Goal: Transaction & Acquisition: Book appointment/travel/reservation

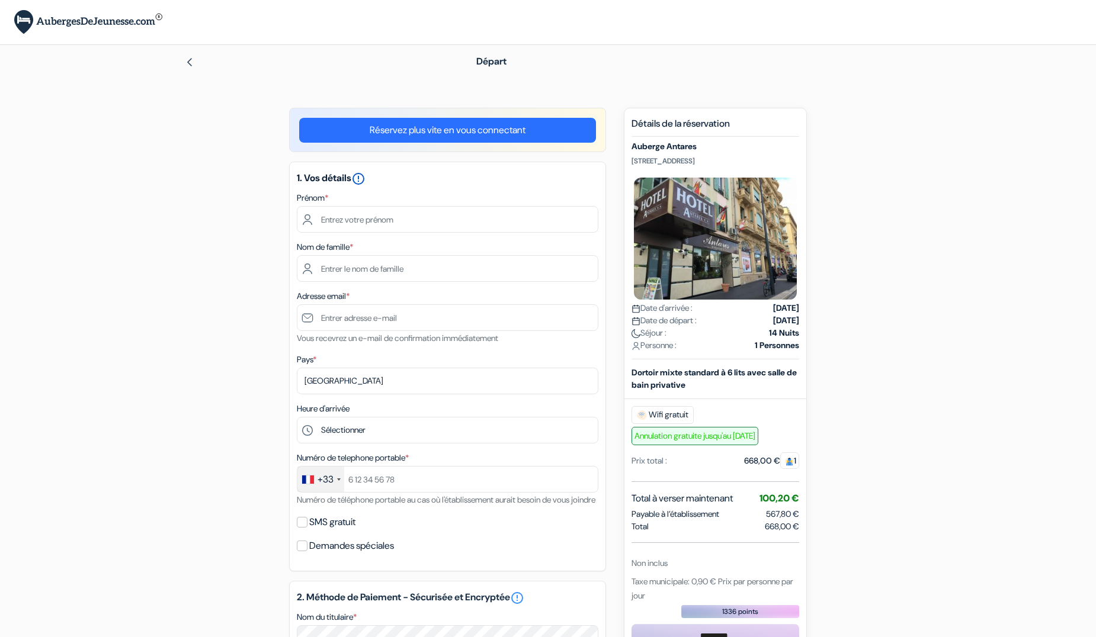
click at [360, 178] on icon "error_outline" at bounding box center [358, 179] width 14 height 14
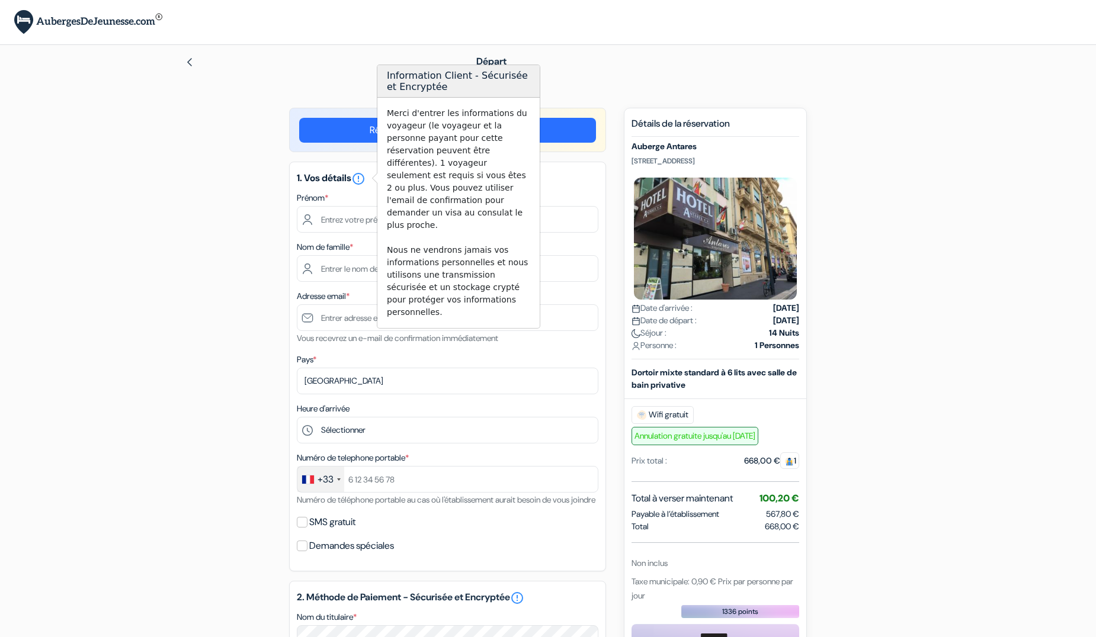
click at [229, 258] on div "add_box [GEOGRAPHIC_DATA] [STREET_ADDRESS] Détails de l'établissement X Auberge…" at bounding box center [548, 593] width 782 height 970
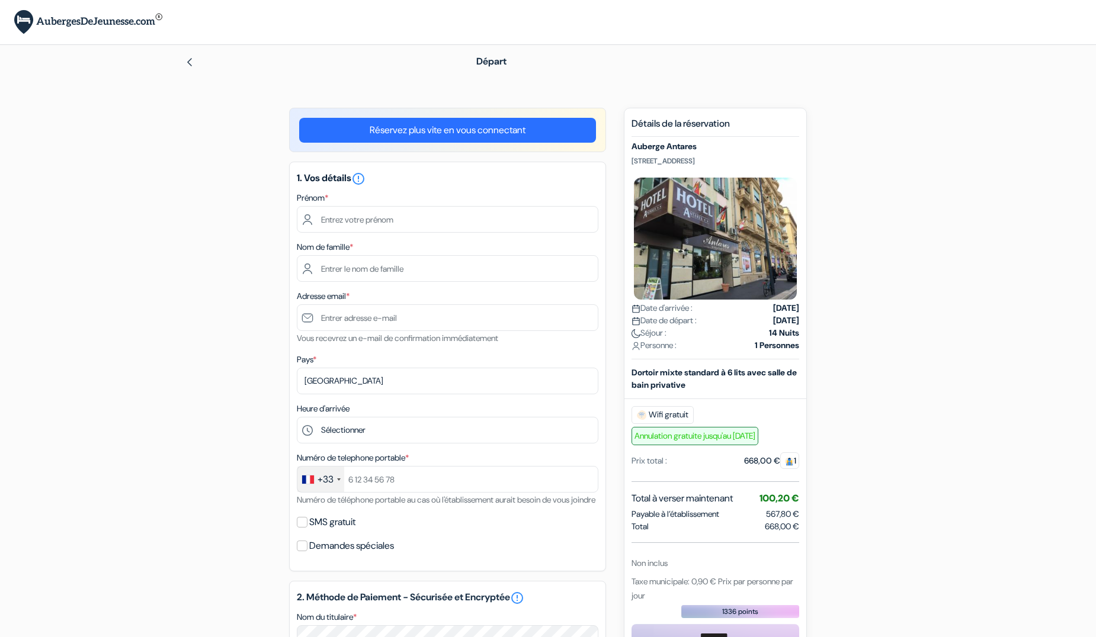
drag, startPoint x: 731, startPoint y: 163, endPoint x: 628, endPoint y: 158, distance: 103.2
click at [628, 158] on div "Nouvelle Réservation Détails de la réservation [GEOGRAPHIC_DATA][STREET_ADDRESS…" at bounding box center [715, 455] width 183 height 695
copy p "[STREET_ADDRESS]"
click at [945, 282] on form "Départ add_box [GEOGRAPHIC_DATA] [STREET_ADDRESS] Détails de l'établissement [G…" at bounding box center [548, 546] width 1096 height 1003
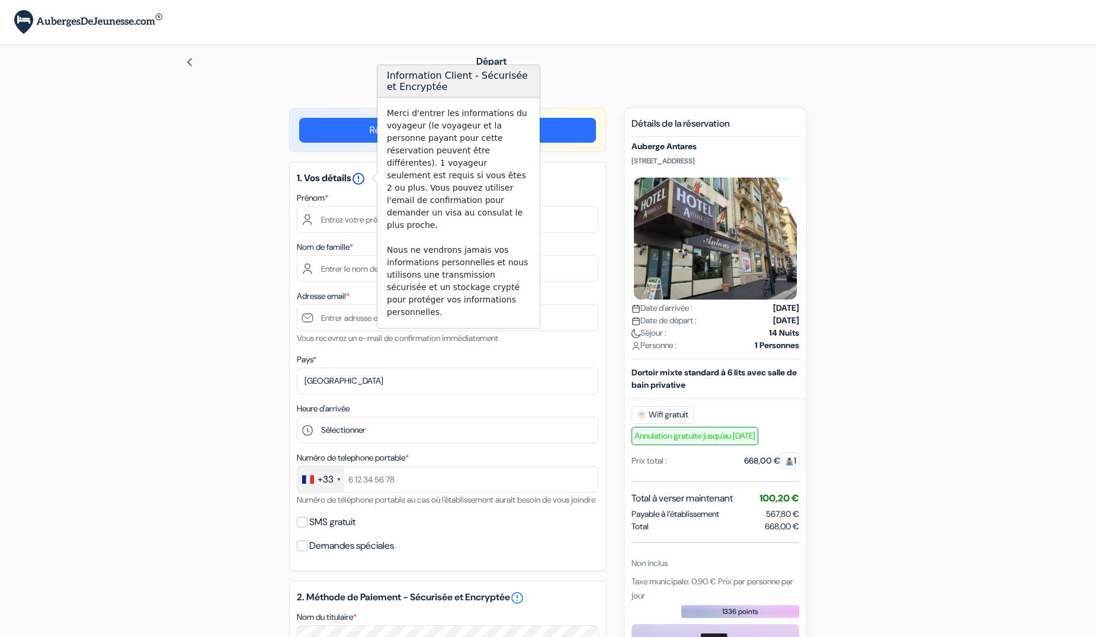
click at [362, 177] on icon "error_outline" at bounding box center [358, 179] width 14 height 14
click at [232, 226] on div "add_box [GEOGRAPHIC_DATA] [STREET_ADDRESS] Détails de l'établissement X Auberge…" at bounding box center [548, 593] width 782 height 970
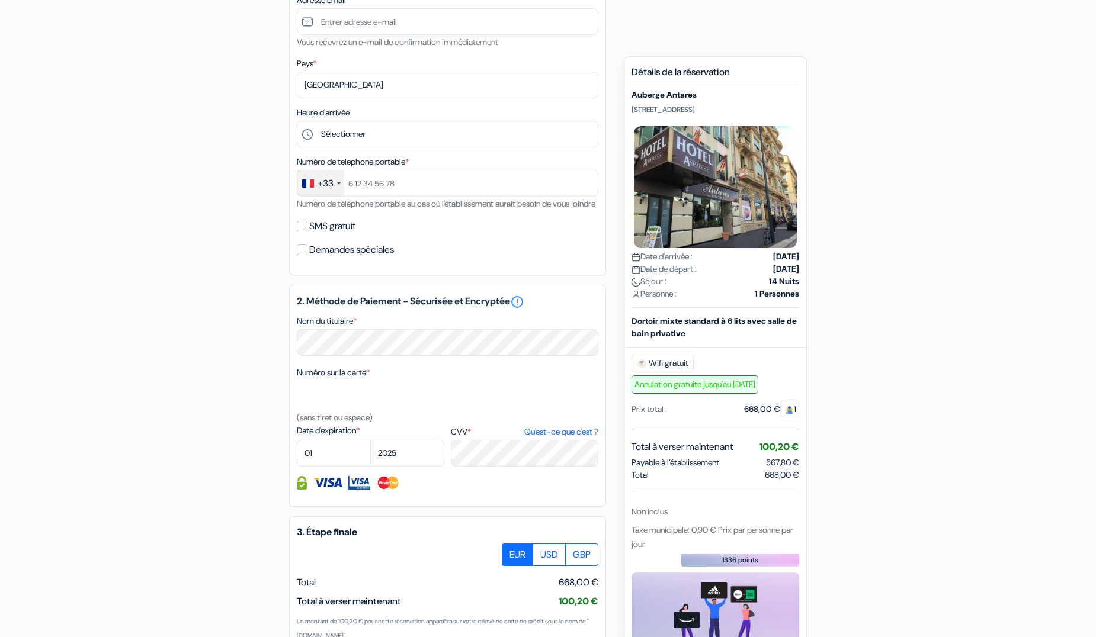
scroll to position [466, 0]
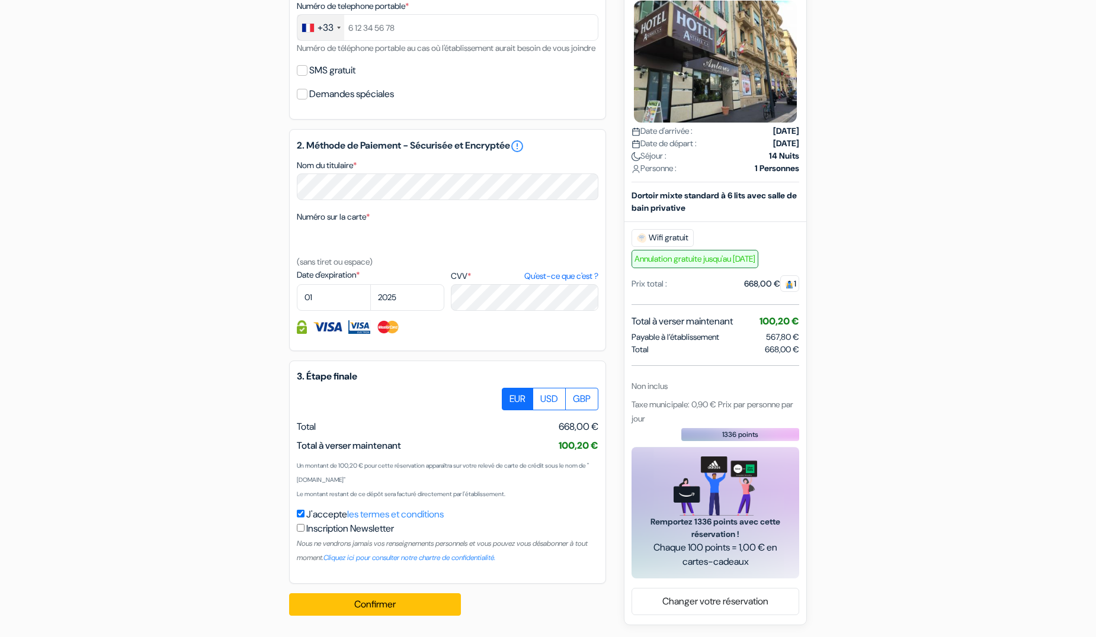
click at [729, 261] on span "Annulation gratuite jusqu'au [DATE]" at bounding box center [694, 258] width 127 height 18
